Goal: Information Seeking & Learning: Learn about a topic

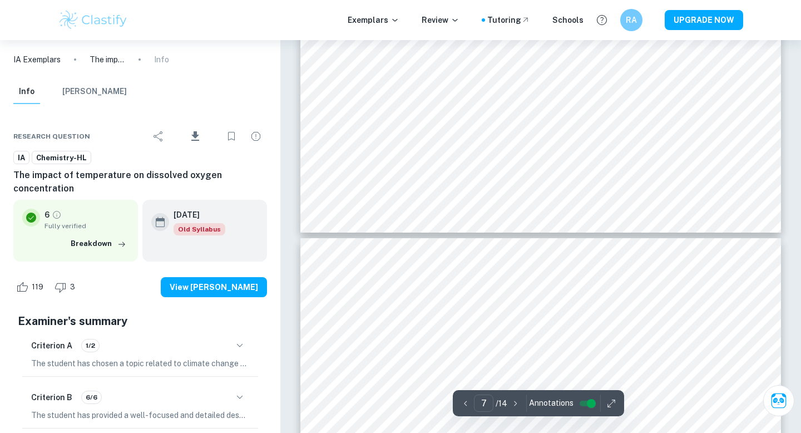
scroll to position [4761, 0]
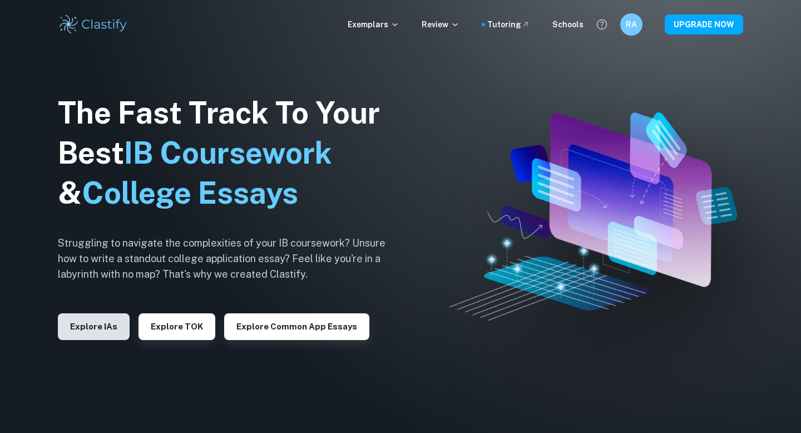
click at [97, 336] on button "Explore IAs" at bounding box center [94, 326] width 72 height 27
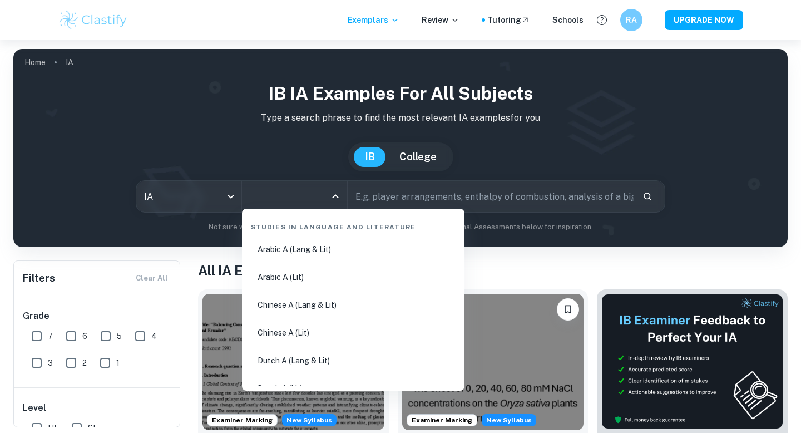
click at [288, 187] on input "All Subjects" at bounding box center [286, 196] width 78 height 21
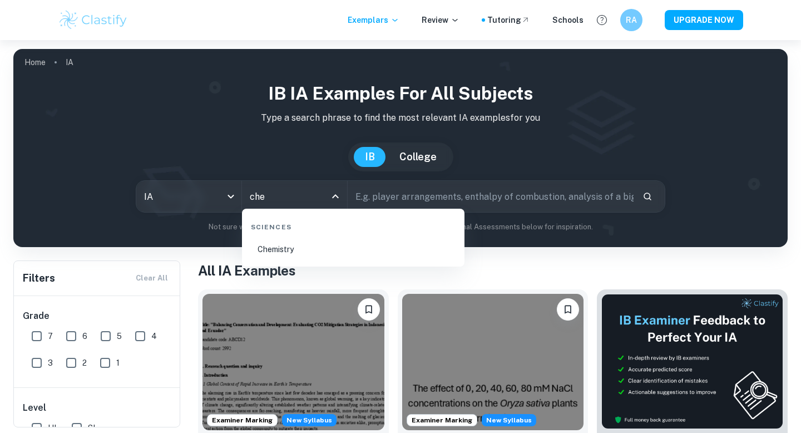
click at [297, 247] on li "Chemistry" at bounding box center [353, 249] width 214 height 26
type input "Chemistry"
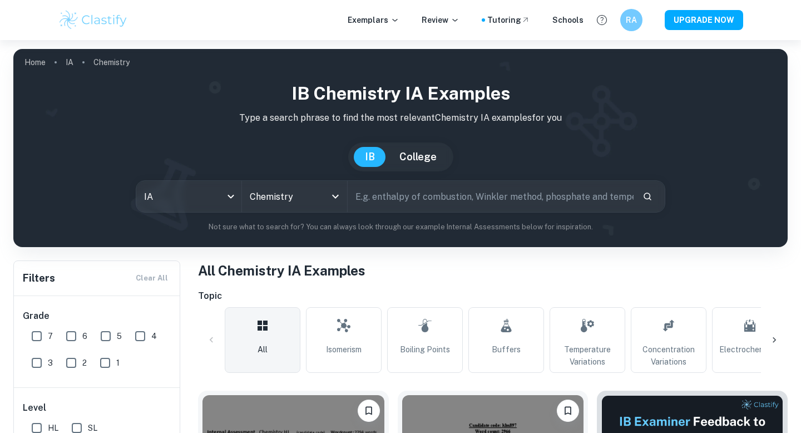
scroll to position [292, 0]
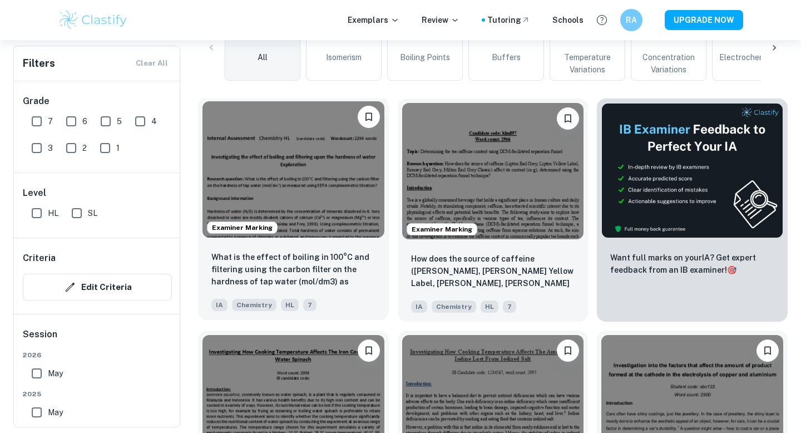
click at [301, 165] on img at bounding box center [293, 169] width 182 height 136
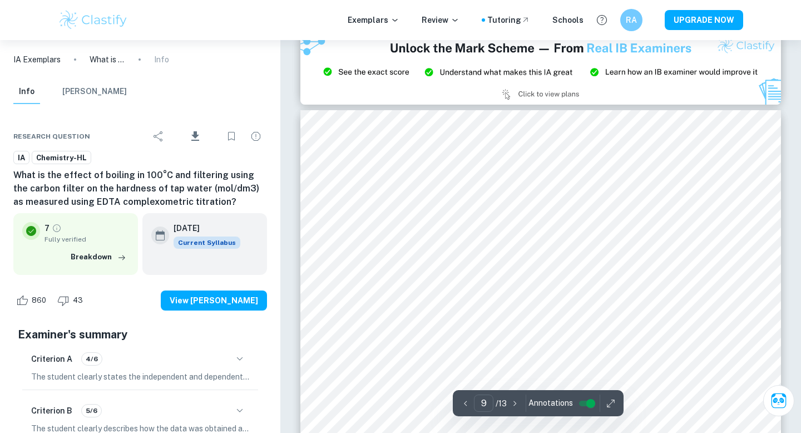
scroll to position [5652, 0]
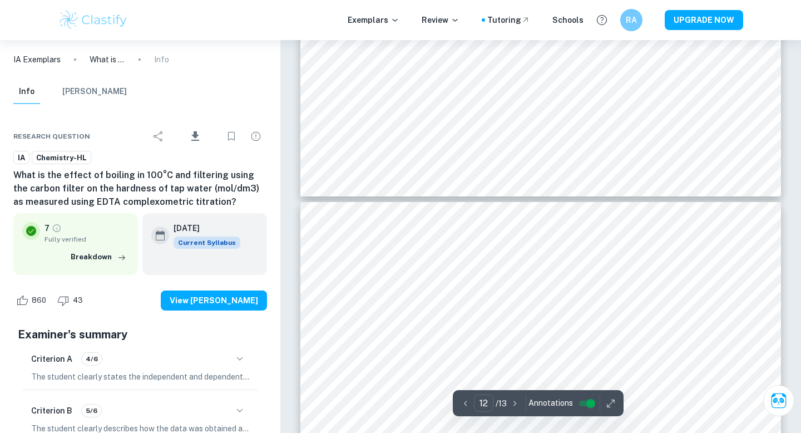
type input "13"
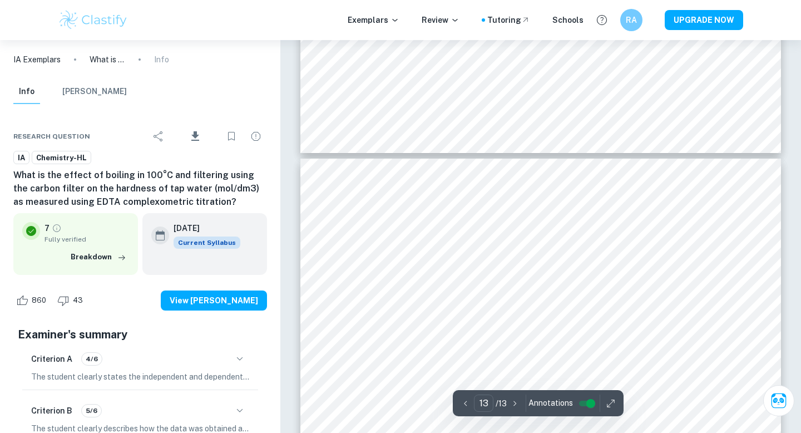
scroll to position [8366, 0]
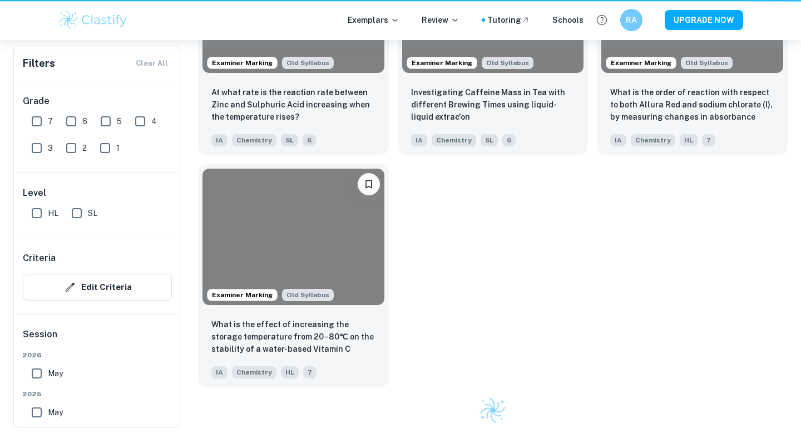
scroll to position [292, 0]
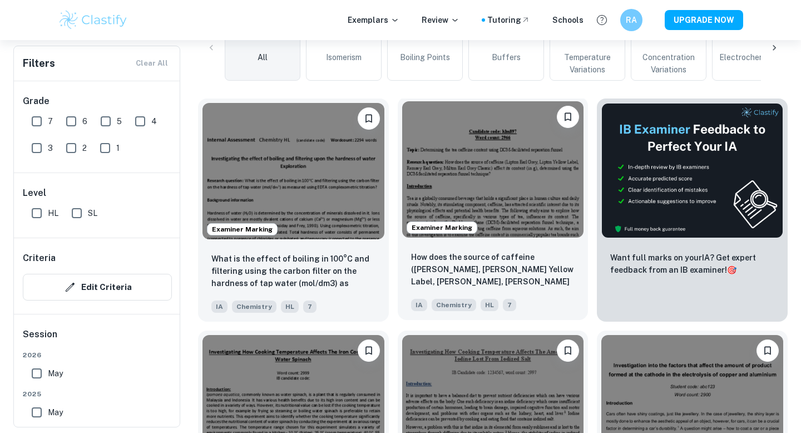
click at [489, 153] on img at bounding box center [493, 169] width 182 height 136
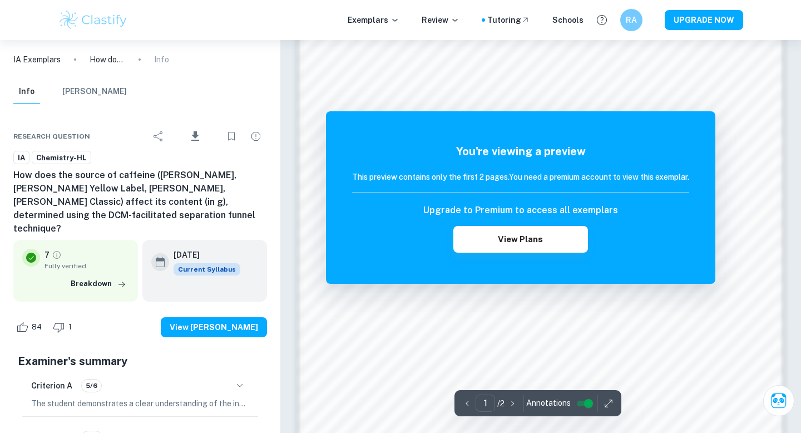
scroll to position [738, 0]
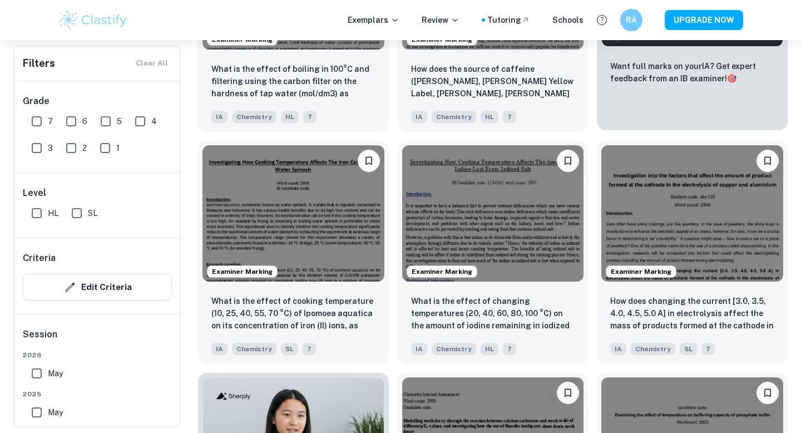
scroll to position [483, 0]
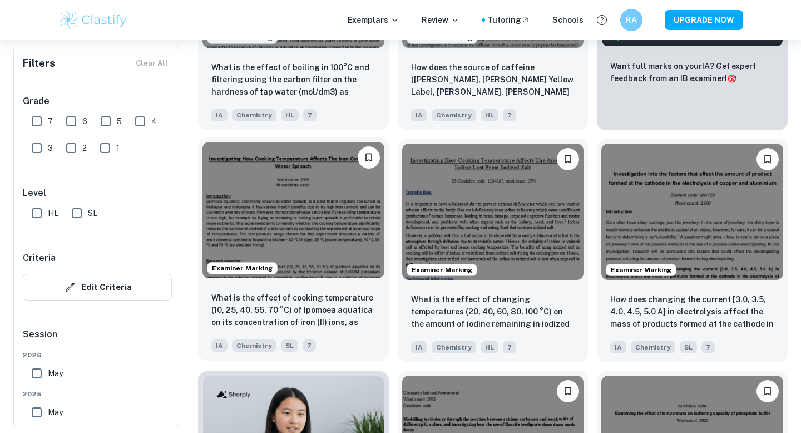
click at [323, 248] on img at bounding box center [293, 210] width 182 height 136
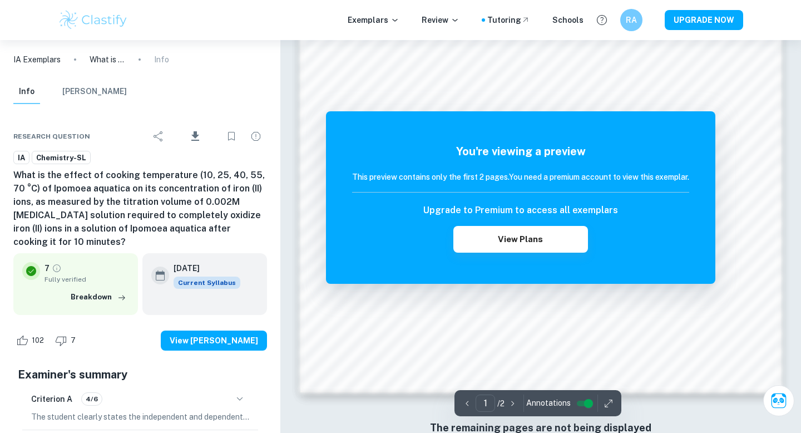
scroll to position [943, 0]
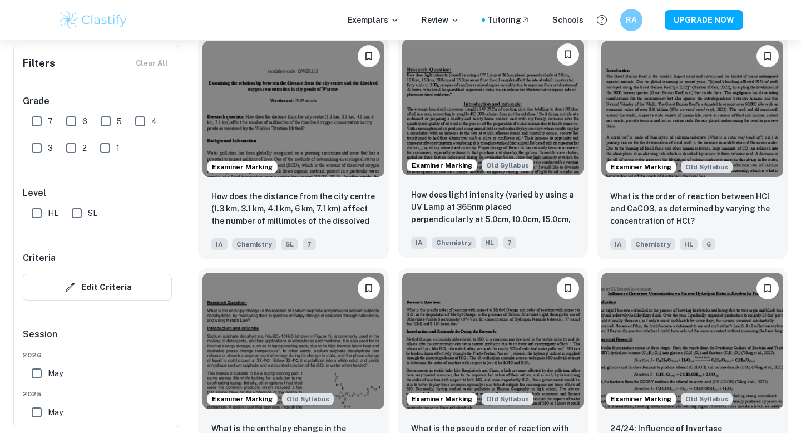
scroll to position [1052, 0]
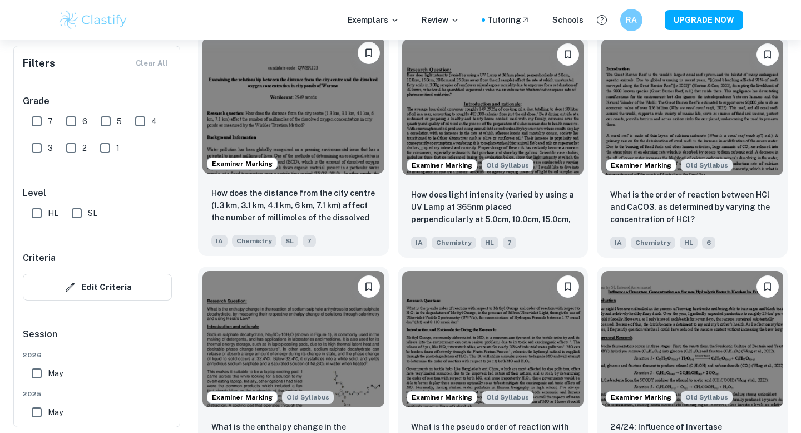
click at [320, 100] on img at bounding box center [293, 105] width 182 height 136
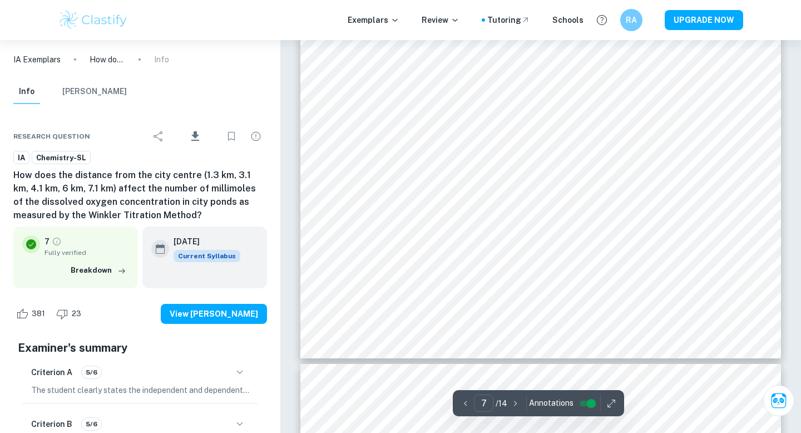
scroll to position [4636, 0]
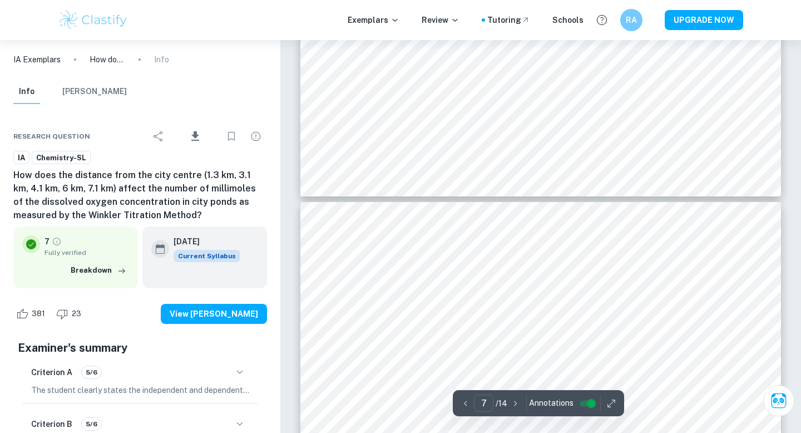
type input "8"
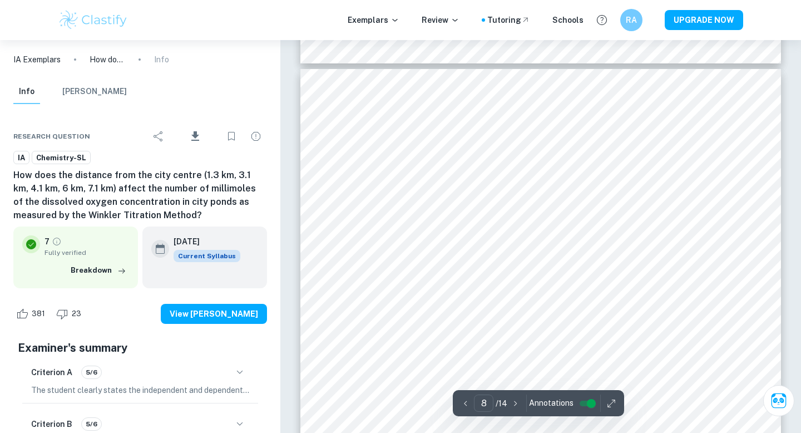
scroll to position [4928, 0]
